Goal: Find specific page/section: Find specific page/section

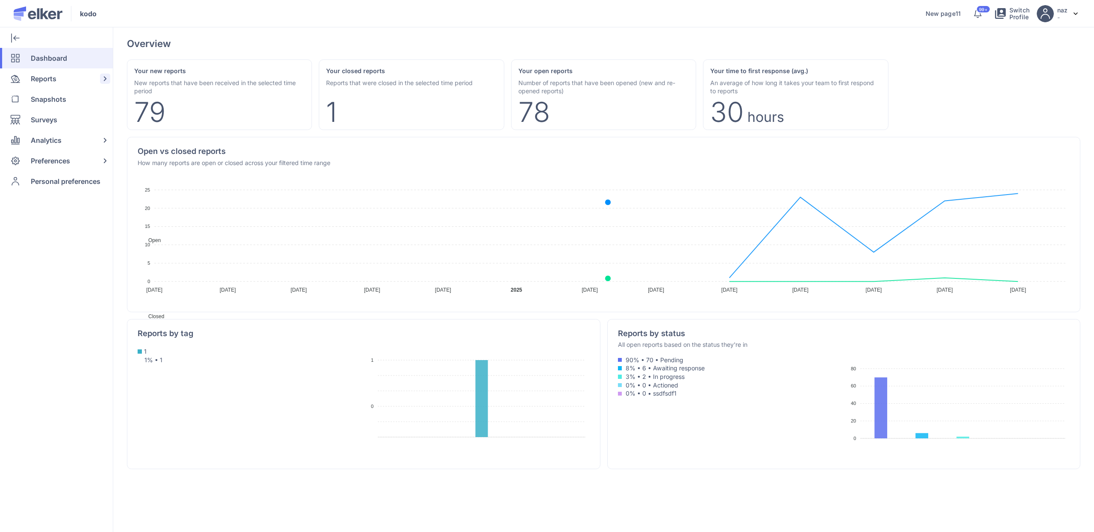
click at [36, 71] on span "Reports" at bounding box center [44, 78] width 26 height 21
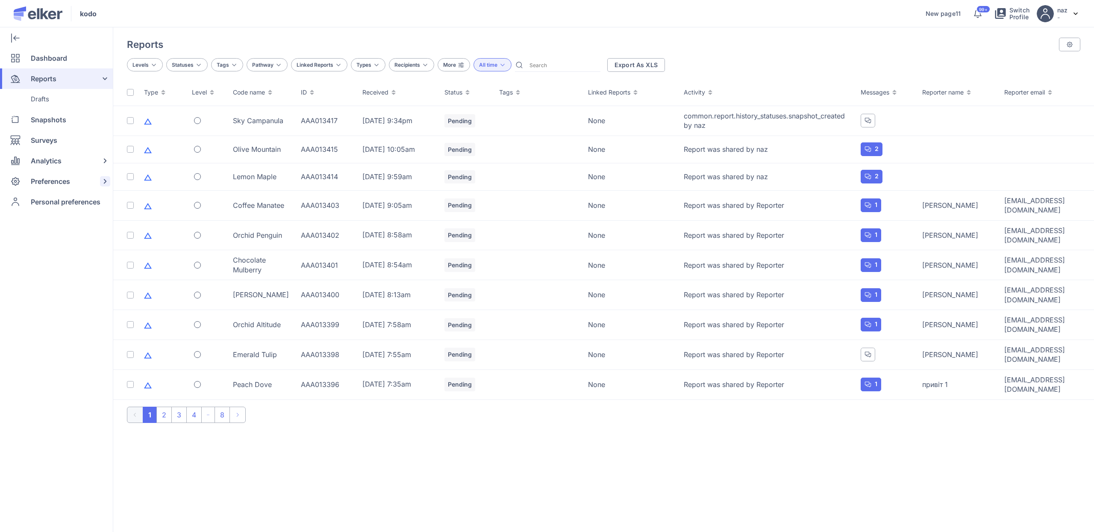
click at [84, 176] on div "Preferences" at bounding box center [54, 181] width 109 height 21
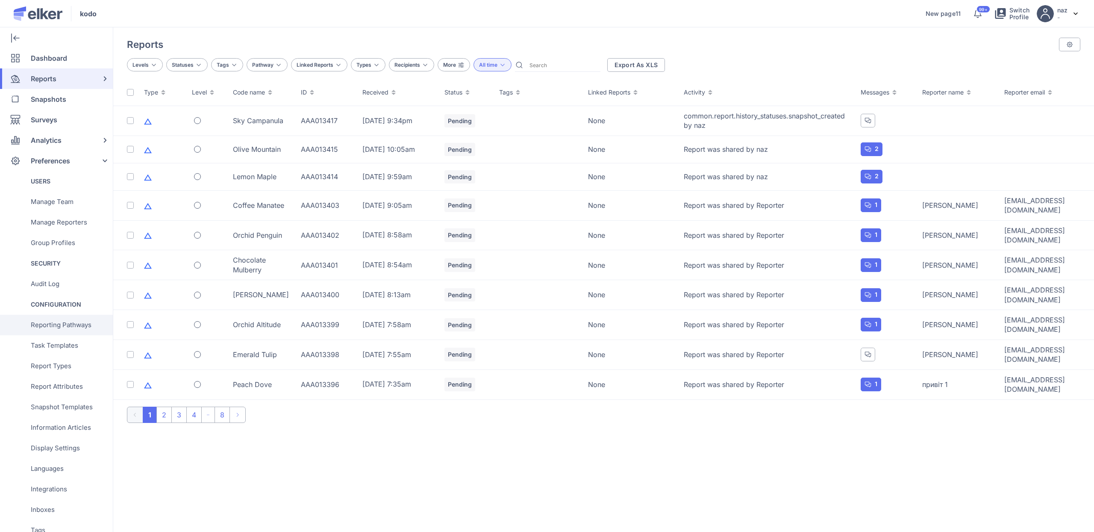
scroll to position [125, 0]
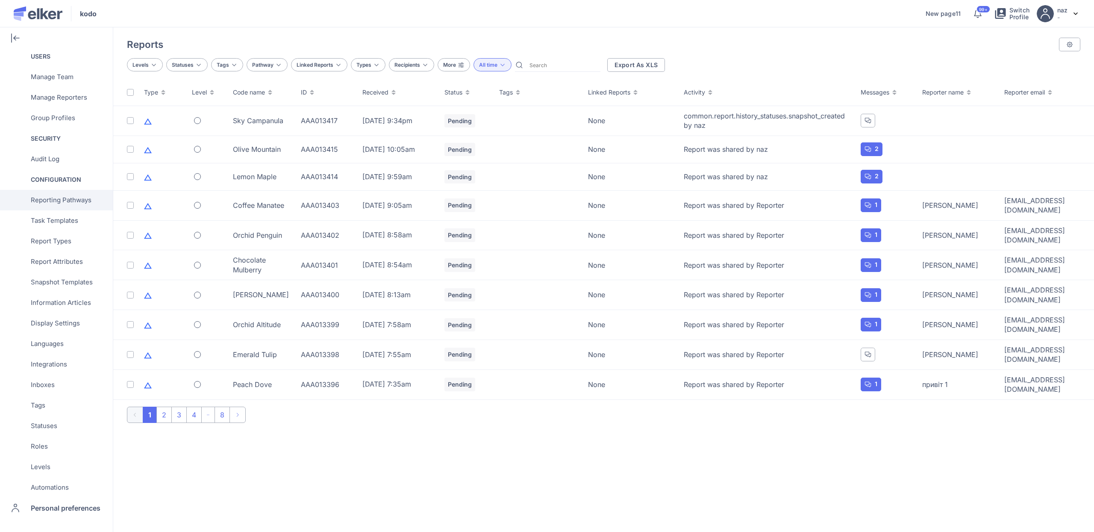
click at [81, 203] on span "Reporting Pathways" at bounding box center [61, 200] width 61 height 21
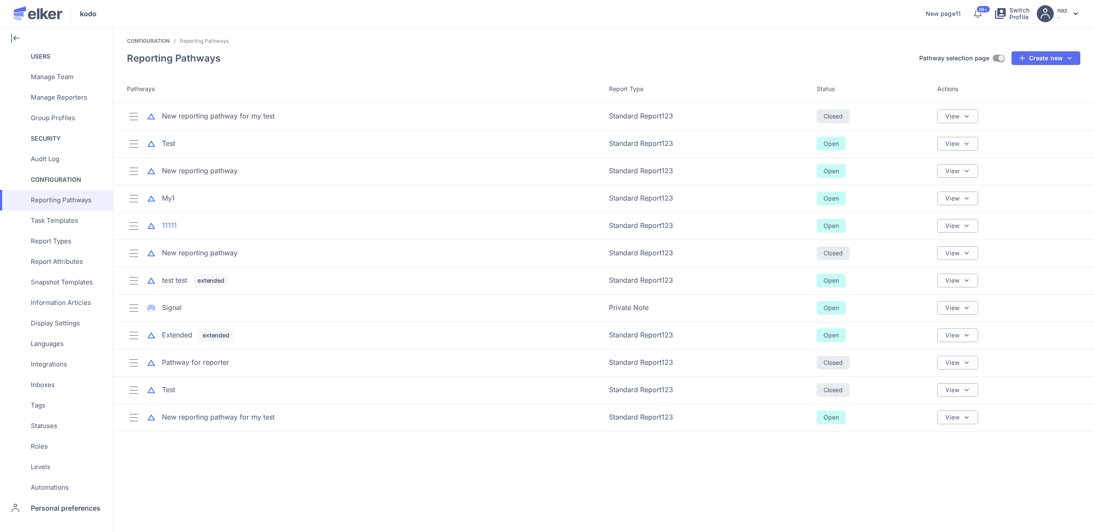
click at [172, 223] on div "11111" at bounding box center [169, 226] width 15 height 10
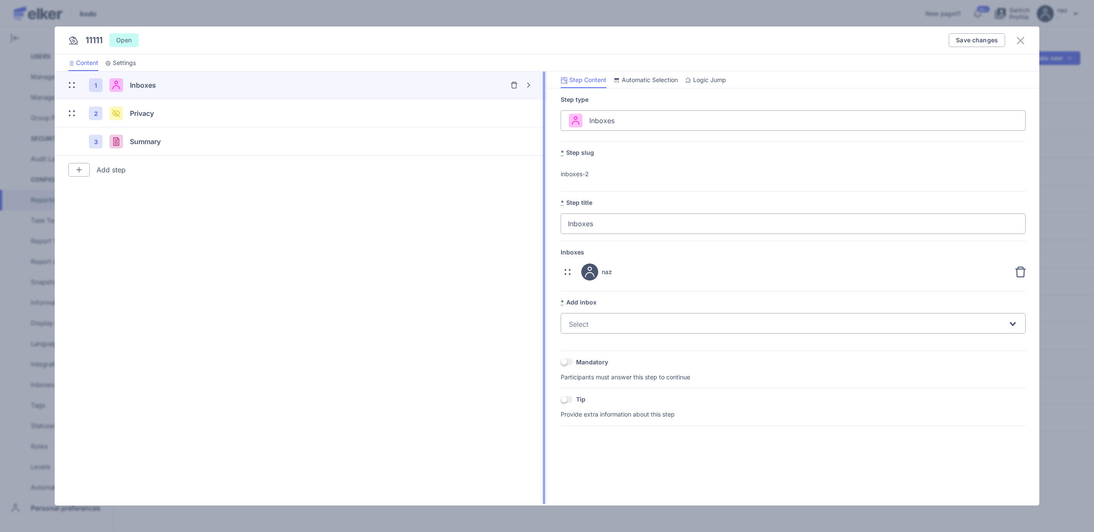
click at [80, 169] on img at bounding box center [79, 169] width 7 height 7
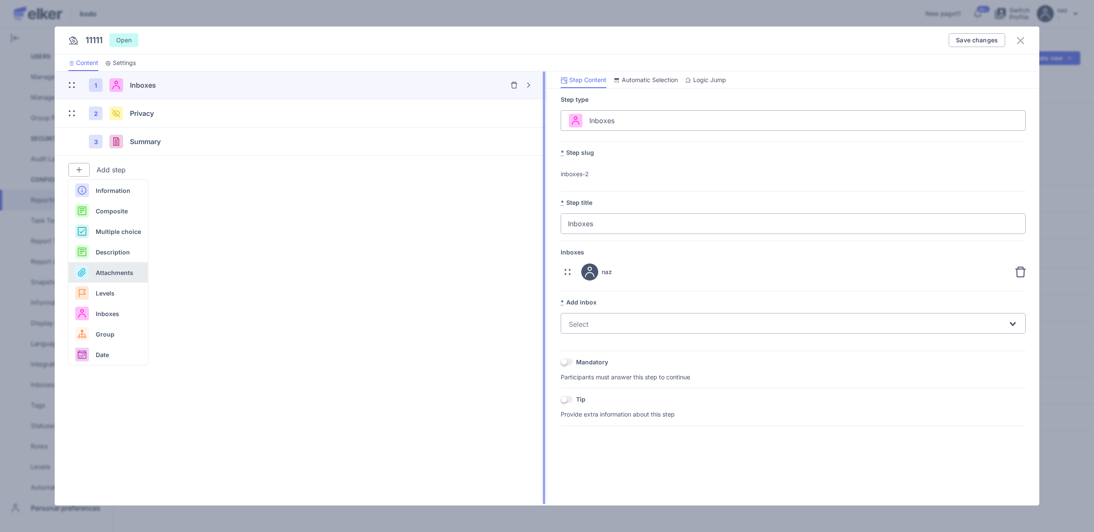
click at [117, 344] on div "Attachments" at bounding box center [108, 354] width 80 height 21
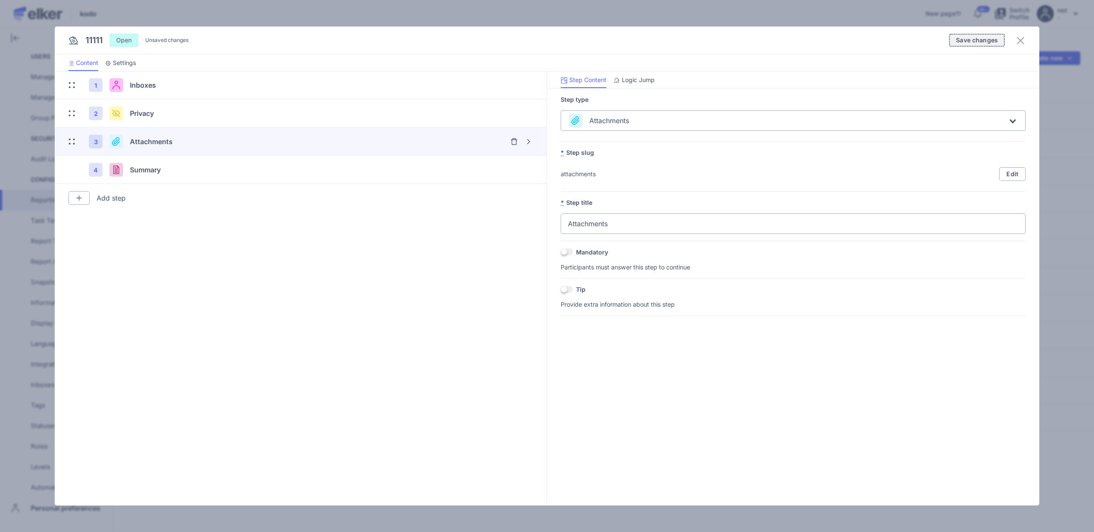
click at [967, 44] on button "Save changes" at bounding box center [977, 40] width 56 height 14
click at [1023, 40] on icon at bounding box center [1021, 40] width 10 height 10
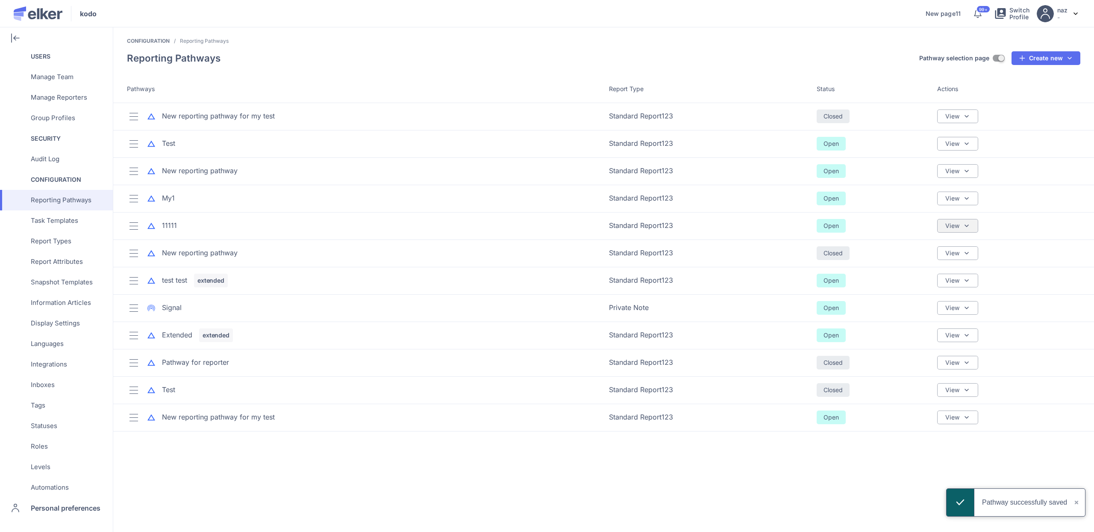
click at [968, 227] on img at bounding box center [967, 225] width 7 height 7
click at [925, 263] on div "Sharing & Visibility" at bounding box center [924, 266] width 56 height 9
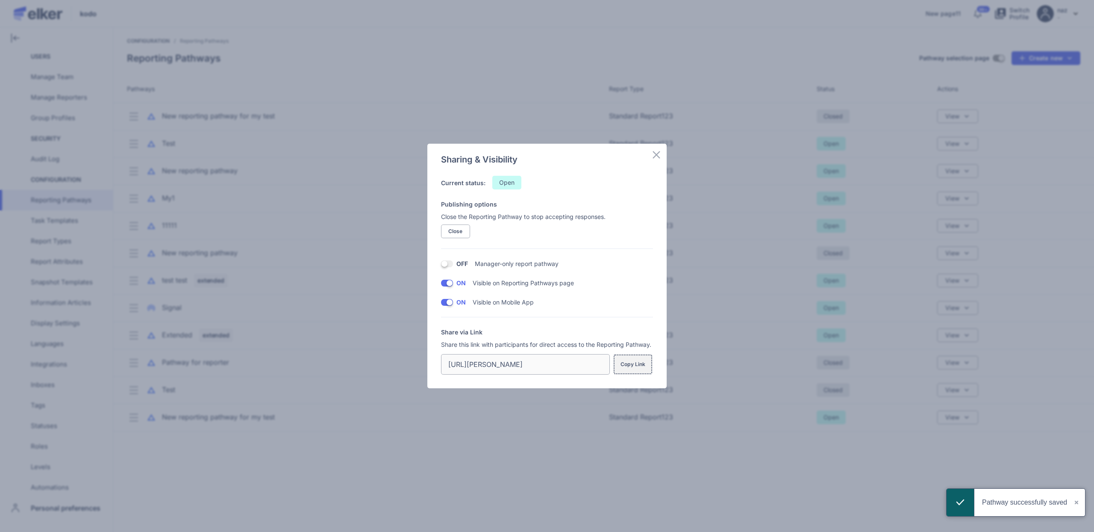
click at [640, 364] on span "Copy Link" at bounding box center [633, 364] width 25 height 7
click at [713, 470] on div "Sharing & Visibility Current status: Open Publishing options Close the Reportin…" at bounding box center [547, 266] width 1094 height 532
click at [620, 504] on div "Sharing & Visibility Current status: Open Publishing options Close the Reportin…" at bounding box center [547, 266] width 1094 height 532
